Goal: Browse casually

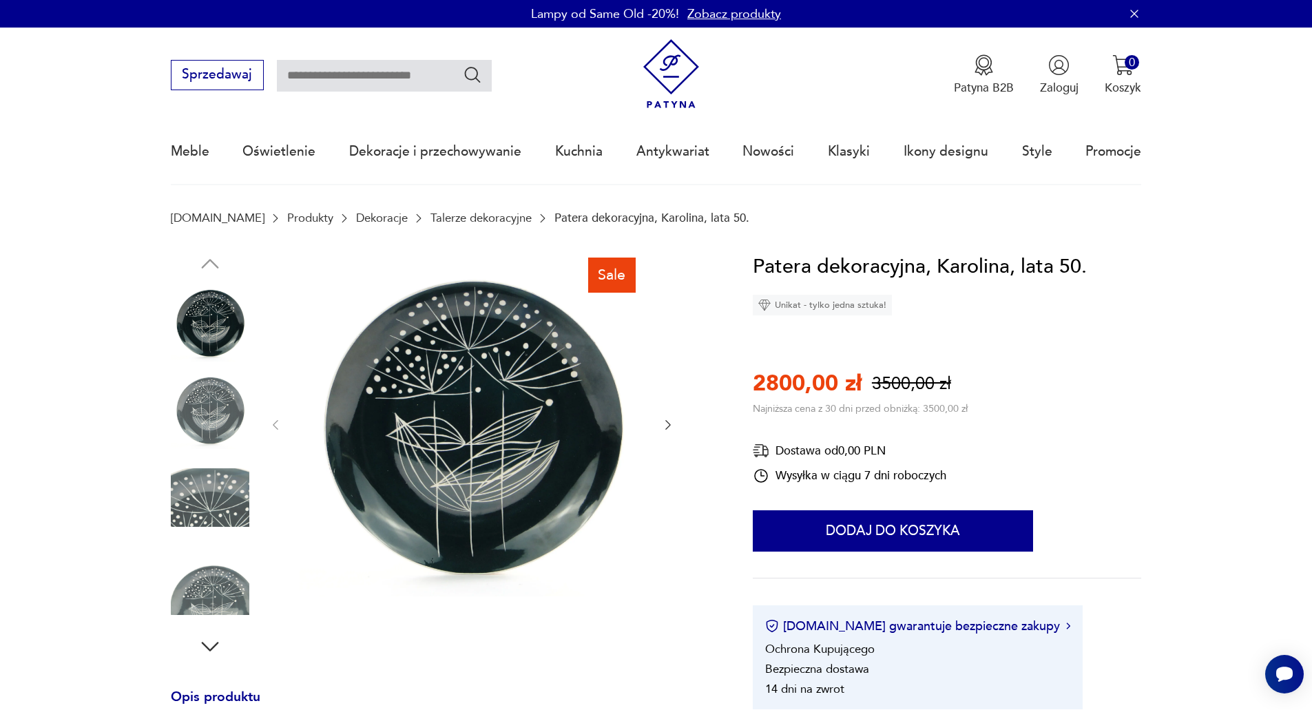
click at [215, 647] on icon "button" at bounding box center [210, 646] width 25 height 25
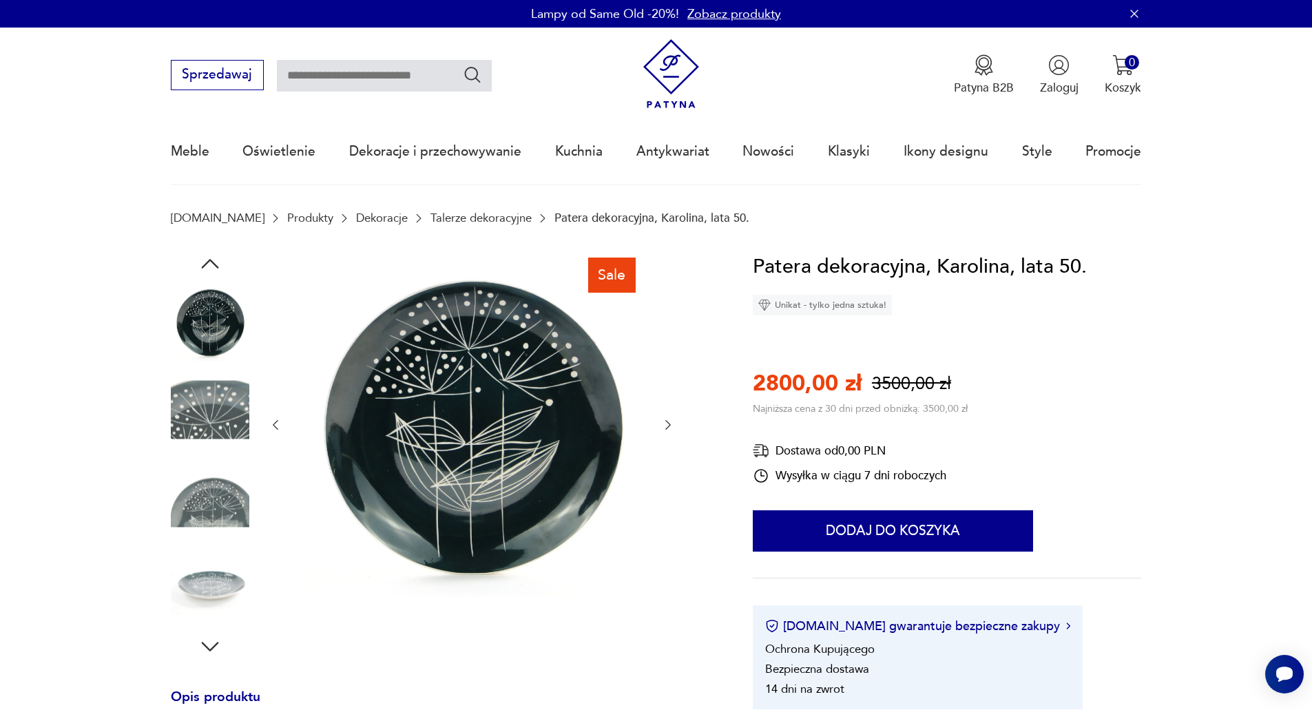
click at [215, 647] on icon "button" at bounding box center [210, 646] width 25 height 25
